Goal: Download file/media

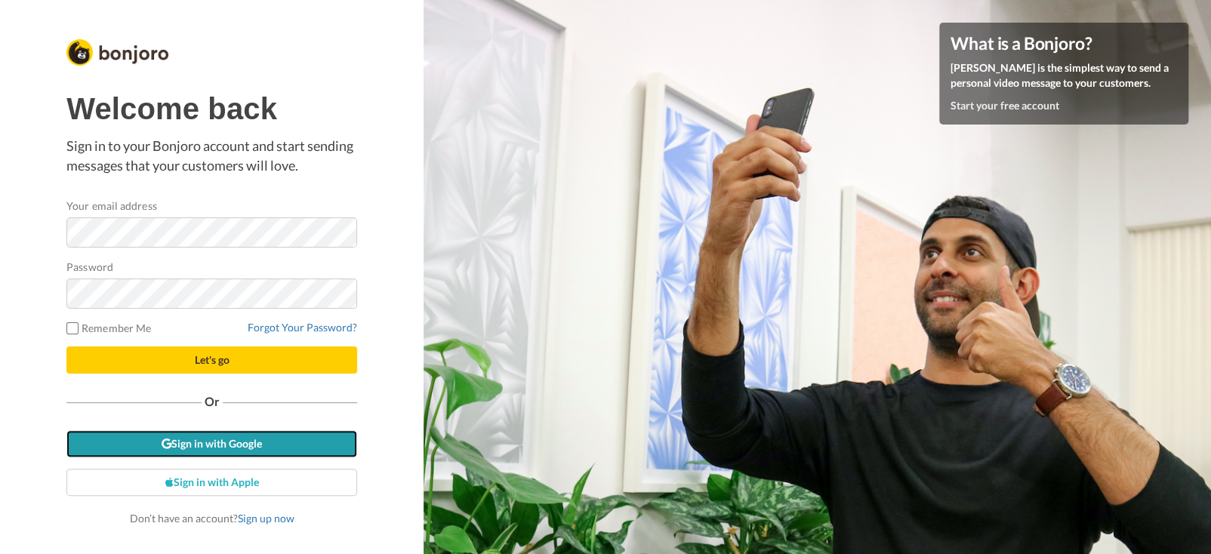
click at [229, 446] on link "Sign in with Google" at bounding box center [211, 443] width 291 height 27
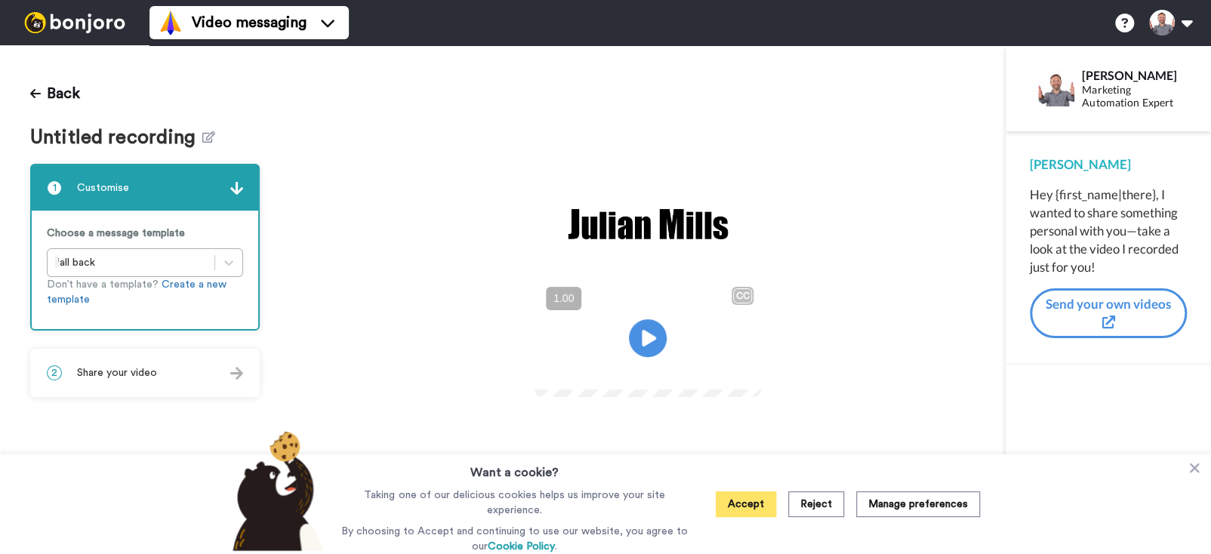
click at [755, 505] on button "Accept" at bounding box center [746, 504] width 60 height 26
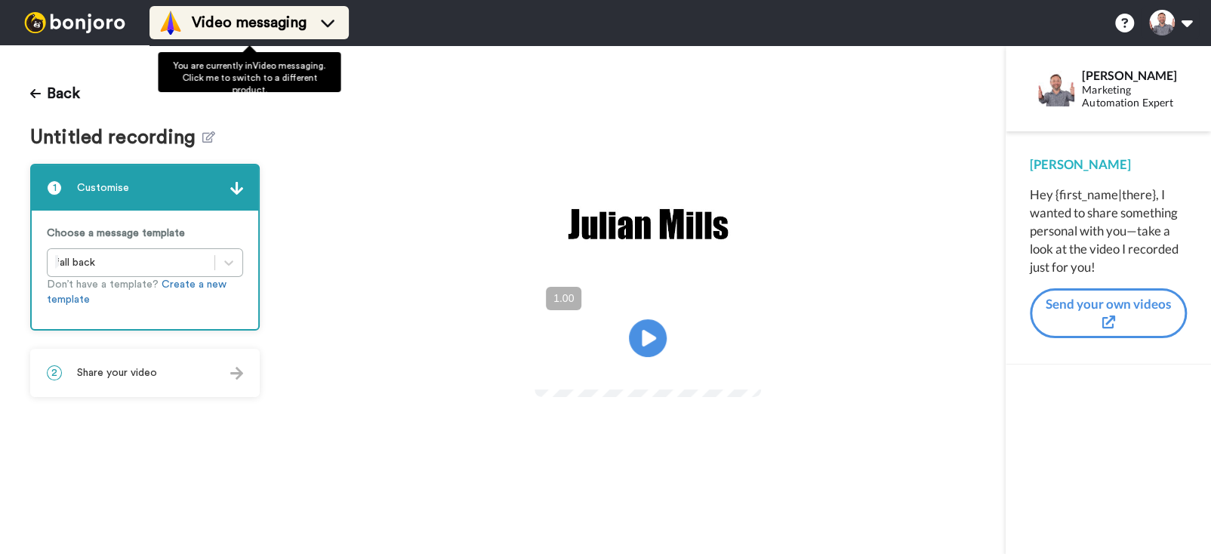
click at [240, 17] on span "Video messaging" at bounding box center [249, 22] width 115 height 21
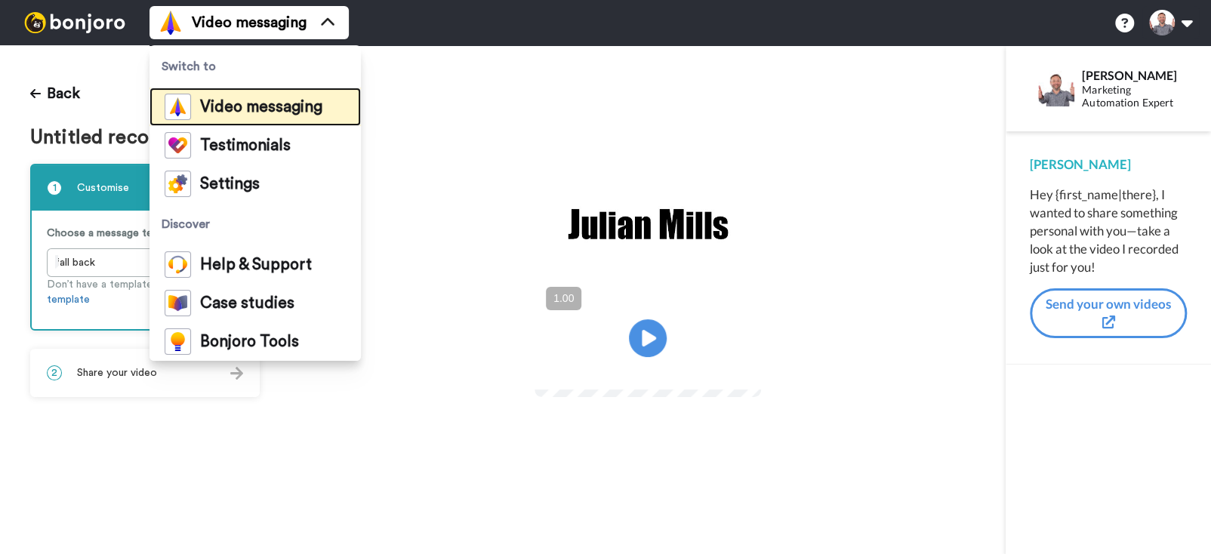
click at [282, 109] on span "Video messaging" at bounding box center [261, 107] width 122 height 15
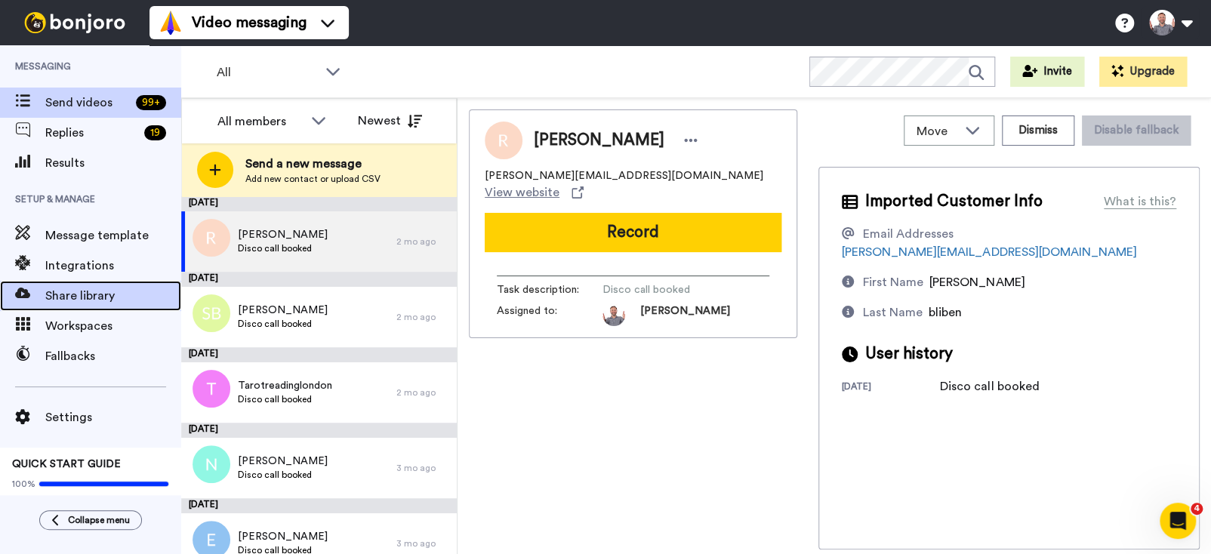
click at [98, 299] on span "Share library" at bounding box center [113, 296] width 136 height 18
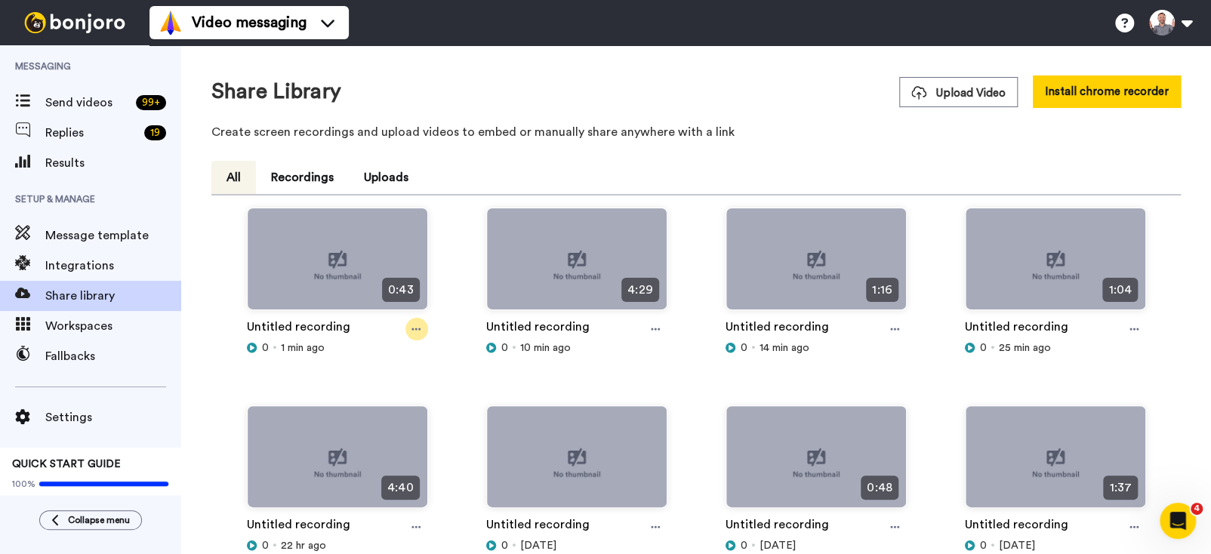
click at [408, 326] on div at bounding box center [416, 329] width 23 height 23
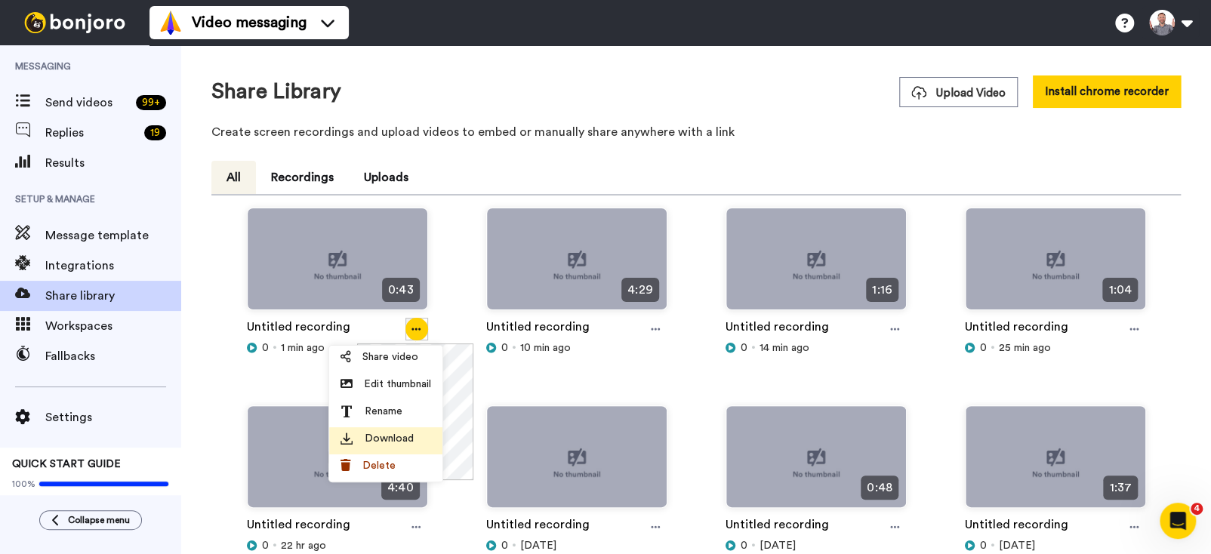
click at [387, 435] on span "Download" at bounding box center [389, 438] width 49 height 15
